Goal: Communication & Community: Answer question/provide support

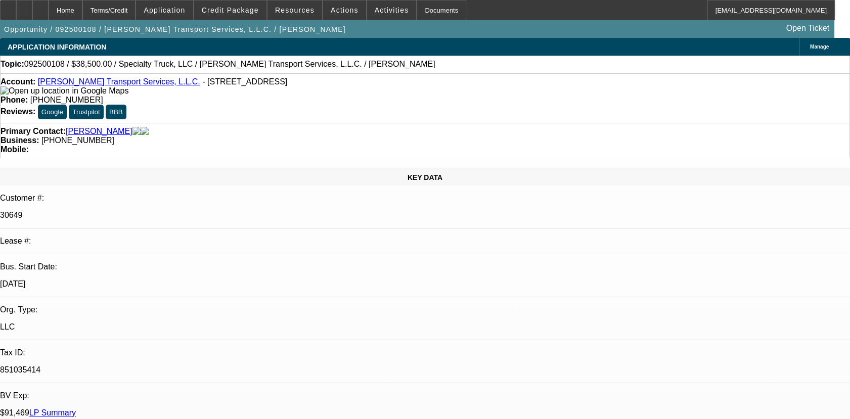
select select "0"
select select "2"
select select "0.1"
select select "4"
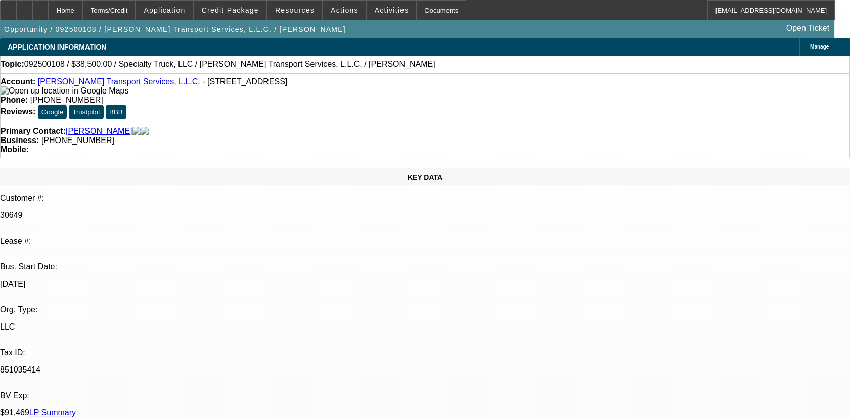
radio input "true"
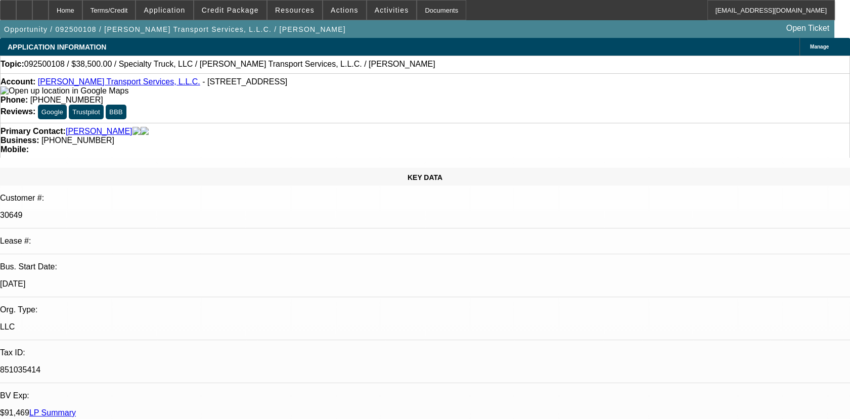
scroll to position [2, 0]
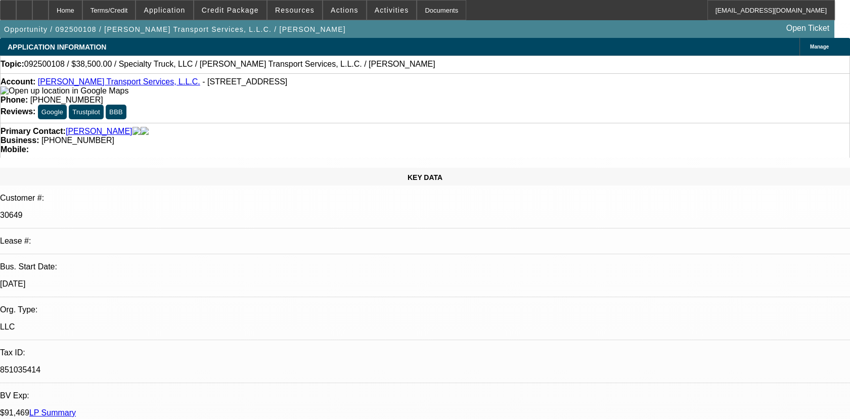
scroll to position [34, 0]
type textarea "01 & 02 ARE DISCOUNTED TO FINPAC/03 & 08-SOLD DEAL NO HISTOY WITH BEACON/04- PA…"
radio input "false"
radio input "true"
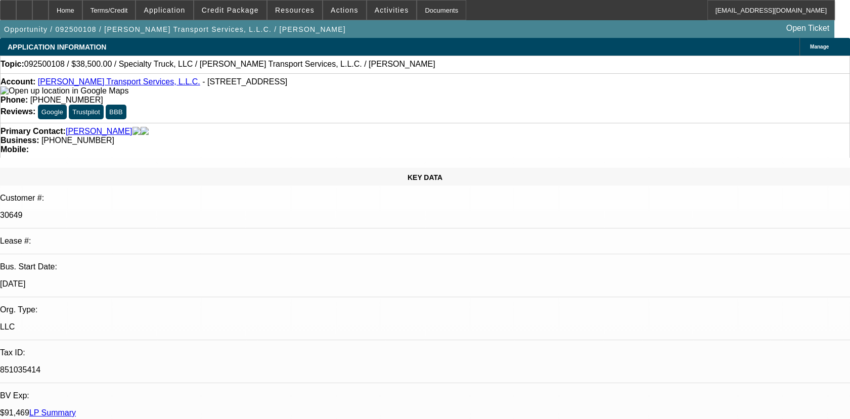
scroll to position [0, 0]
